Goal: Transaction & Acquisition: Purchase product/service

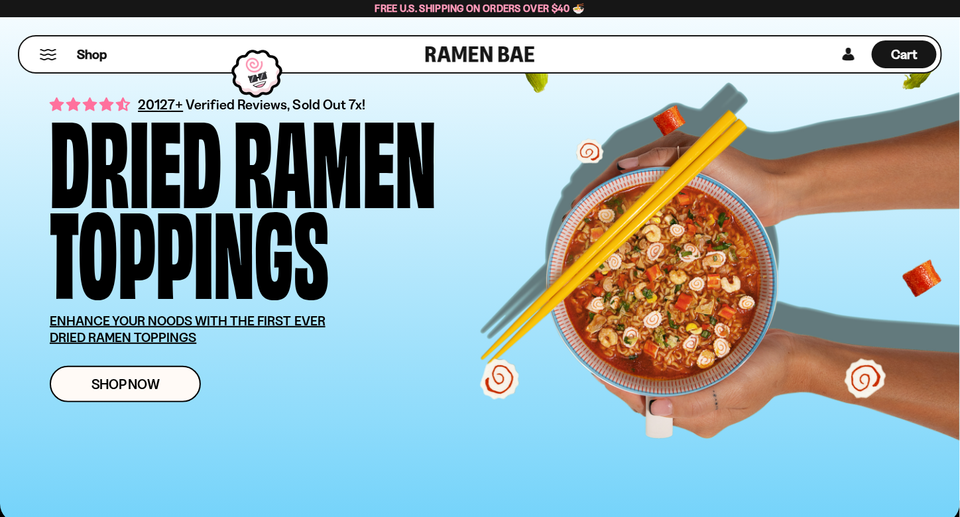
scroll to position [25, 0]
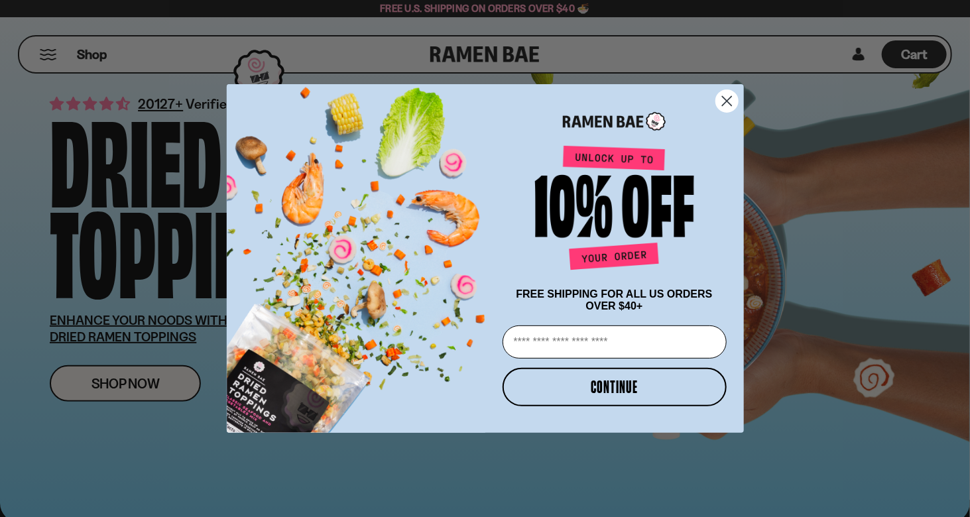
click at [723, 103] on circle "Close dialog" at bounding box center [726, 101] width 22 height 22
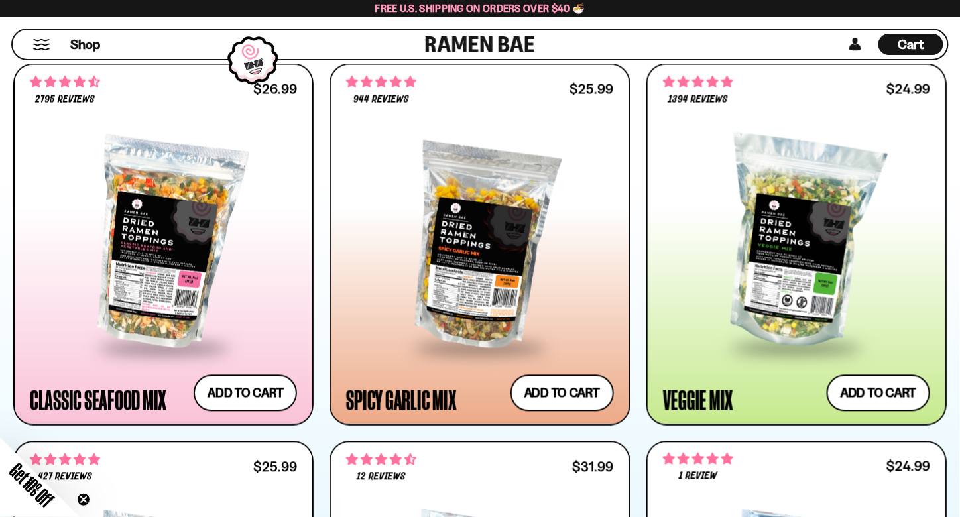
scroll to position [744, 0]
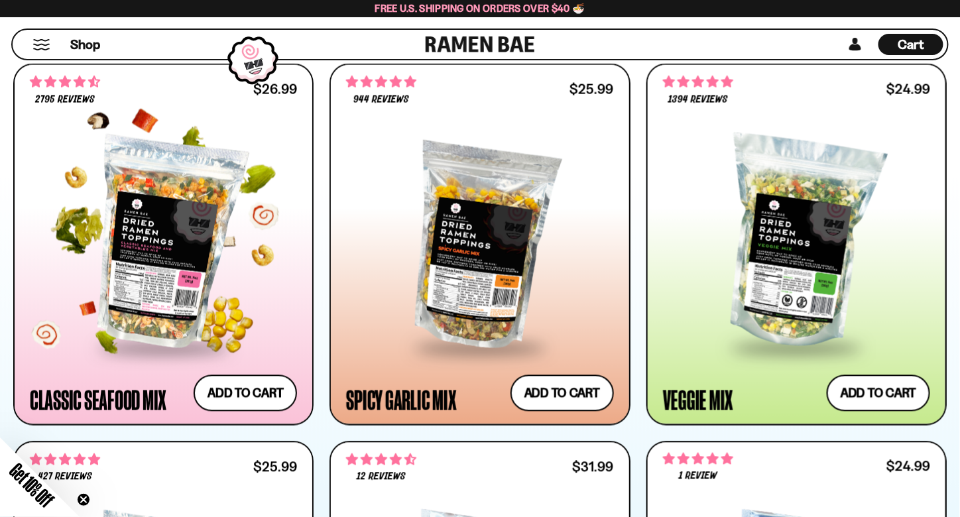
click at [210, 302] on div at bounding box center [163, 244] width 267 height 206
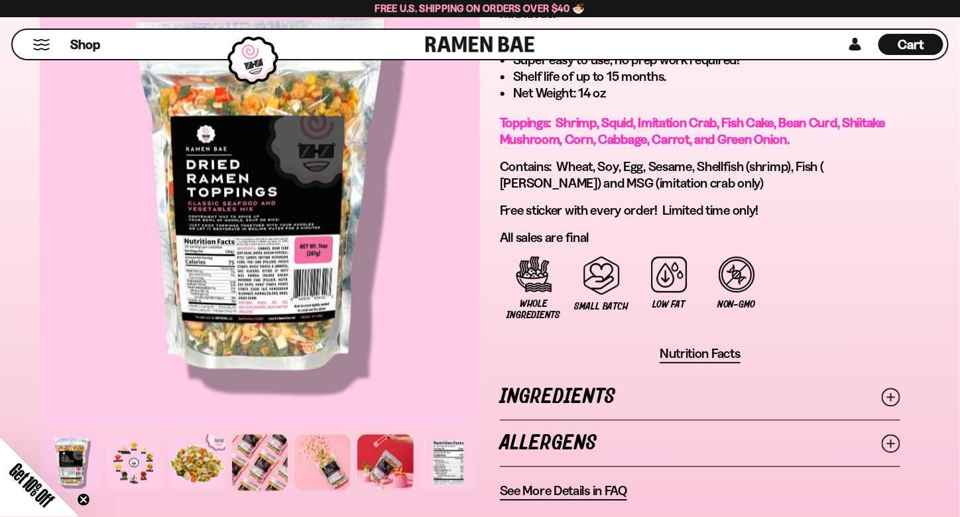
scroll to position [877, 0]
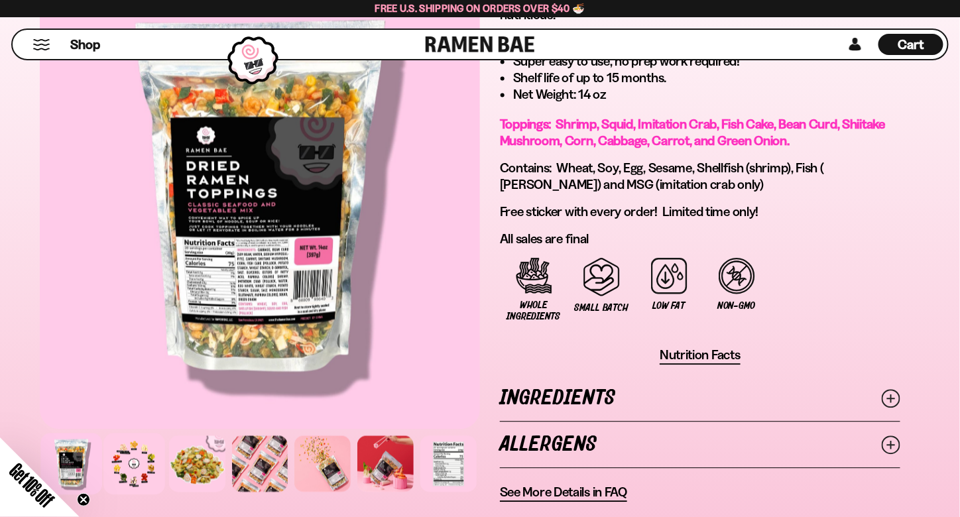
click at [115, 437] on div at bounding box center [133, 463] width 61 height 61
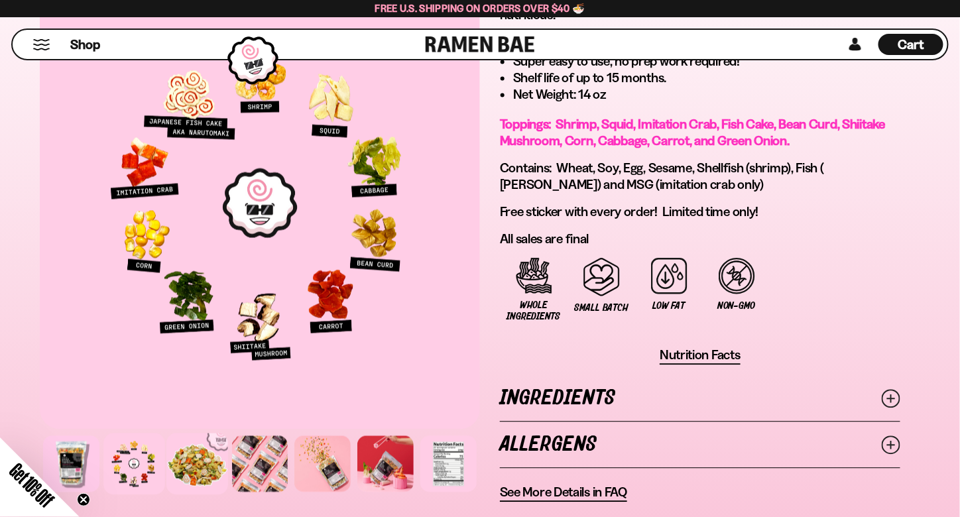
click at [188, 438] on div at bounding box center [196, 463] width 61 height 61
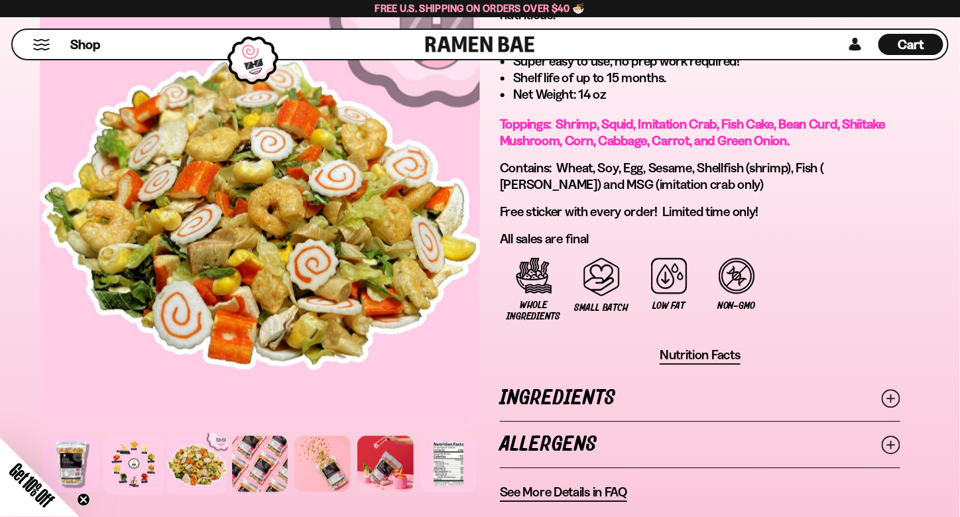
click at [152, 450] on div at bounding box center [133, 463] width 61 height 61
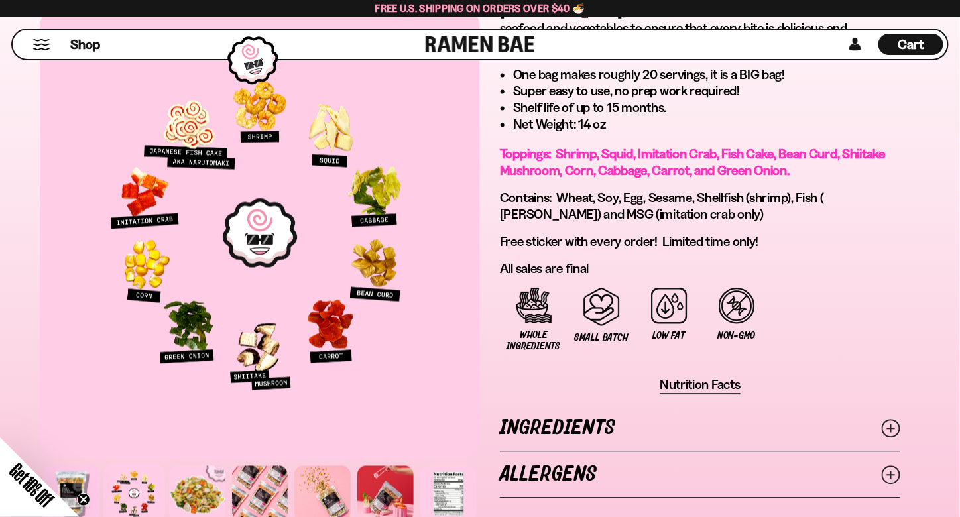
scroll to position [846, 0]
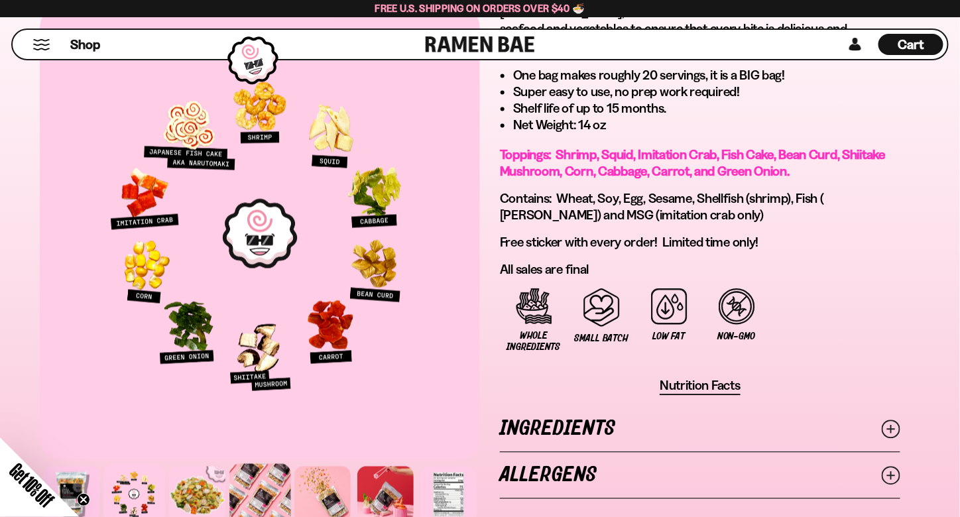
click at [249, 479] on div at bounding box center [259, 493] width 61 height 61
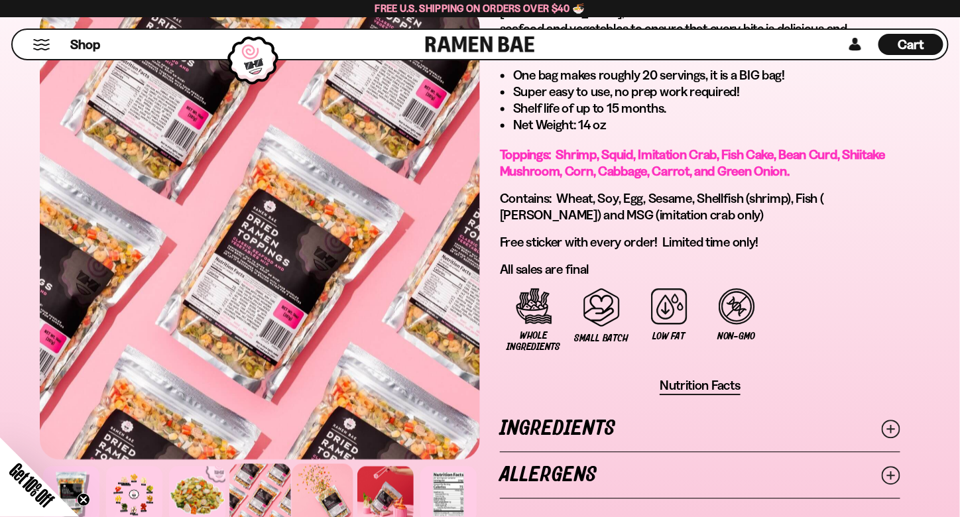
click at [327, 471] on div at bounding box center [322, 493] width 61 height 61
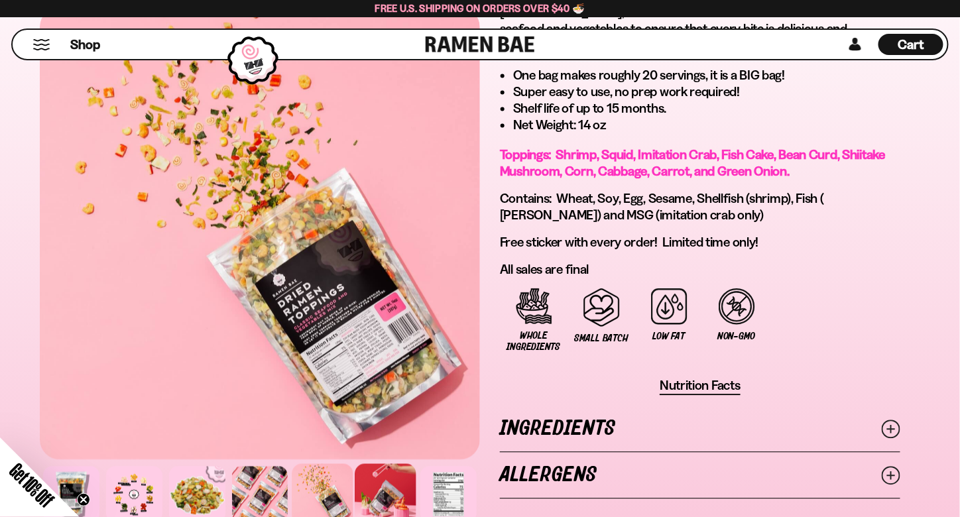
click at [382, 471] on div at bounding box center [385, 493] width 61 height 61
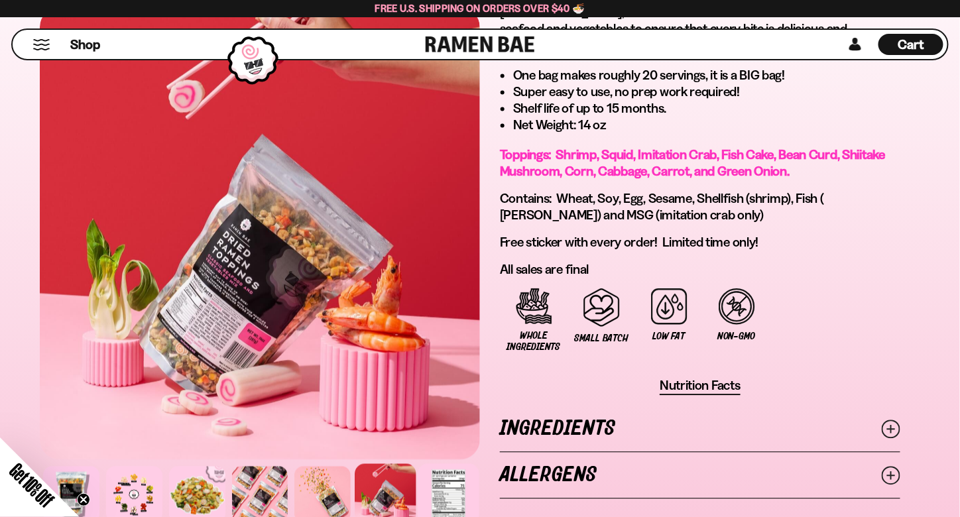
click at [450, 476] on div at bounding box center [448, 493] width 61 height 61
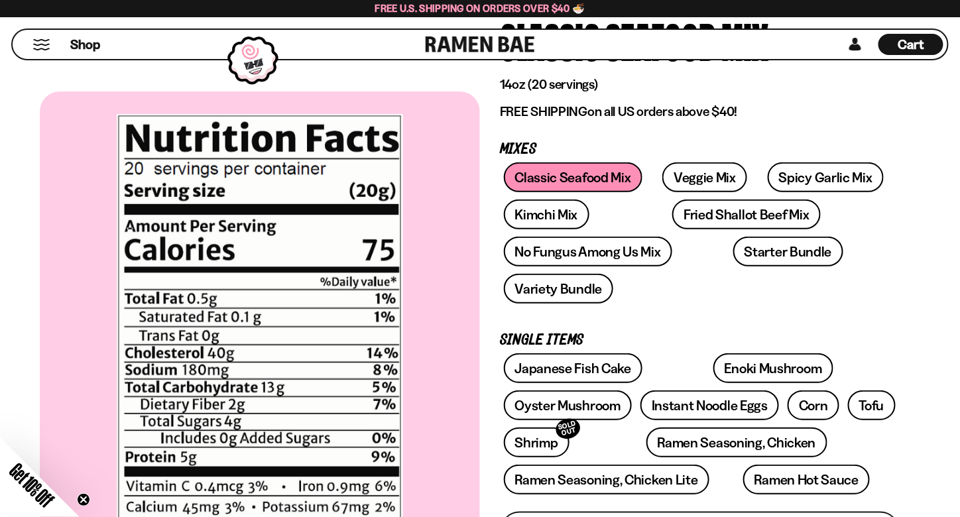
scroll to position [0, 0]
